Goal: Information Seeking & Learning: Learn about a topic

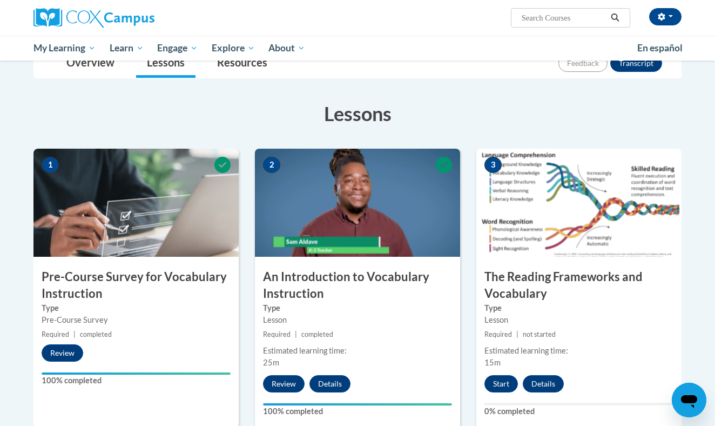
scroll to position [145, 0]
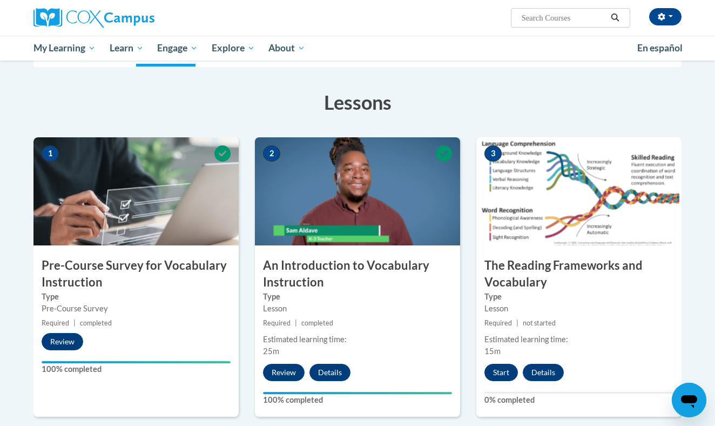
click at [505, 374] on button "Start" at bounding box center [500, 371] width 33 height 17
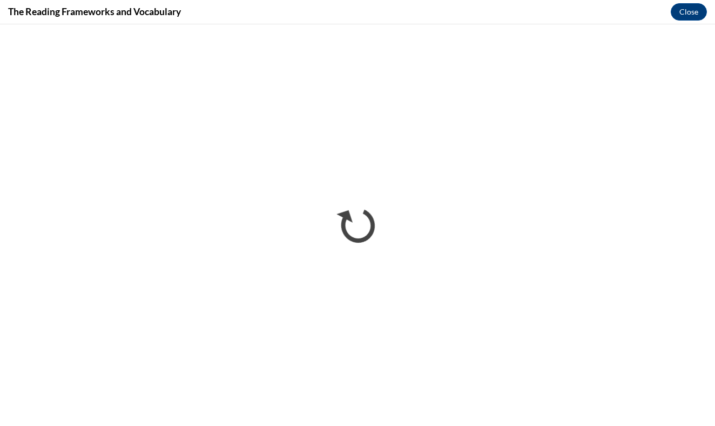
scroll to position [0, 0]
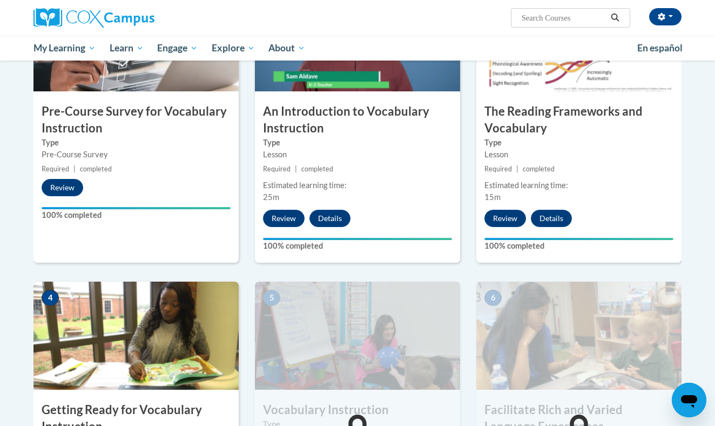
scroll to position [287, 0]
